Goal: Navigation & Orientation: Understand site structure

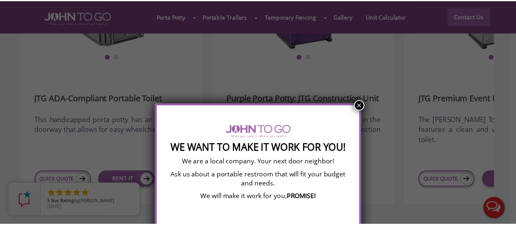
scroll to position [62, 0]
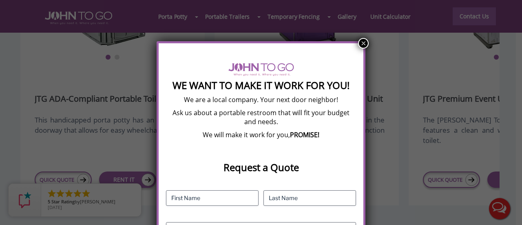
click at [359, 44] on button "×" at bounding box center [363, 43] width 11 height 11
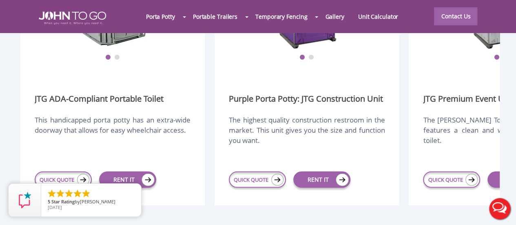
scroll to position [0, 0]
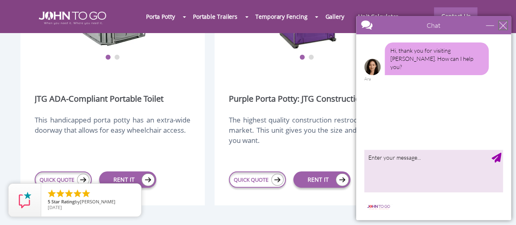
click at [499, 24] on div "close" at bounding box center [503, 25] width 8 height 8
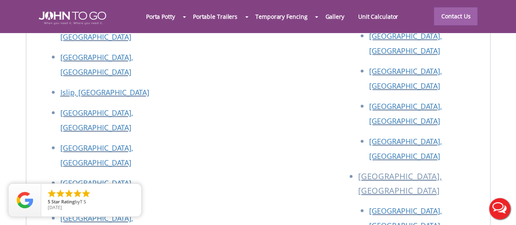
scroll to position [3530, 0]
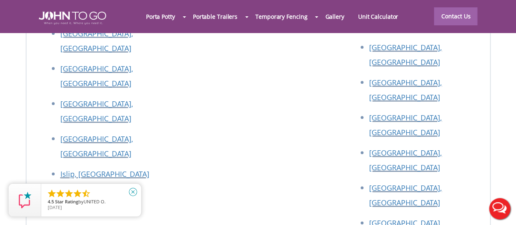
click at [131, 190] on icon "close" at bounding box center [133, 192] width 8 height 8
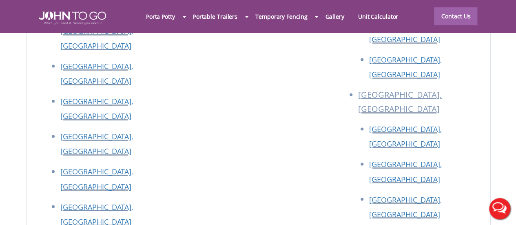
scroll to position [3570, 0]
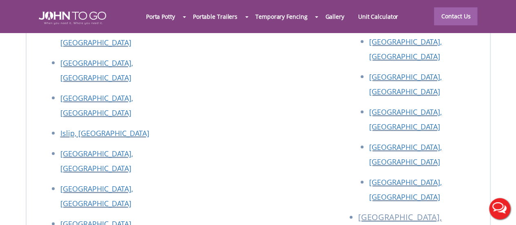
click at [452, 152] on div at bounding box center [258, 112] width 516 height 225
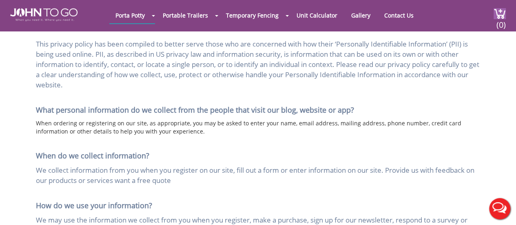
scroll to position [326, 0]
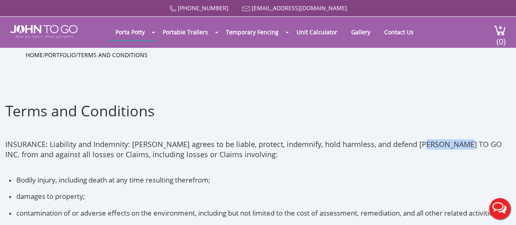
drag, startPoint x: 381, startPoint y: 145, endPoint x: 422, endPoint y: 144, distance: 40.8
click at [422, 144] on p "INSURANCE: Liability and Indemnity: Lessee agrees to be liable, protect, indemn…" at bounding box center [258, 145] width 506 height 45
